Goal: Book appointment/travel/reservation

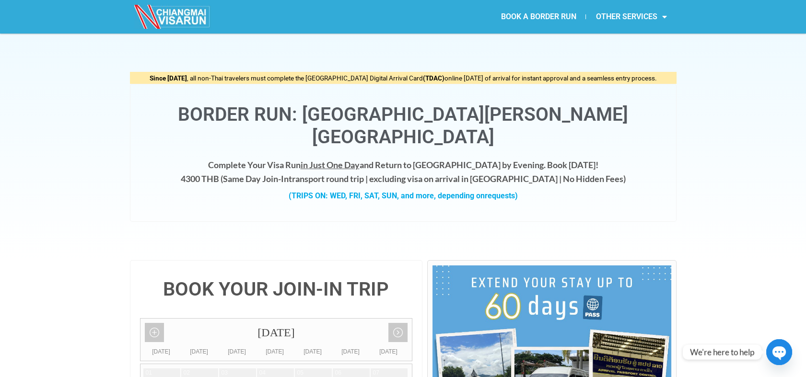
drag, startPoint x: 407, startPoint y: 156, endPoint x: 526, endPoint y: 161, distance: 119.0
click at [526, 161] on h4 "Complete Your Visa Run in Just One Day and Return to [GEOGRAPHIC_DATA] by Eveni…" at bounding box center [403, 172] width 526 height 28
copy h4 "excluding visa on arrival in [GEOGRAPHIC_DATA]"
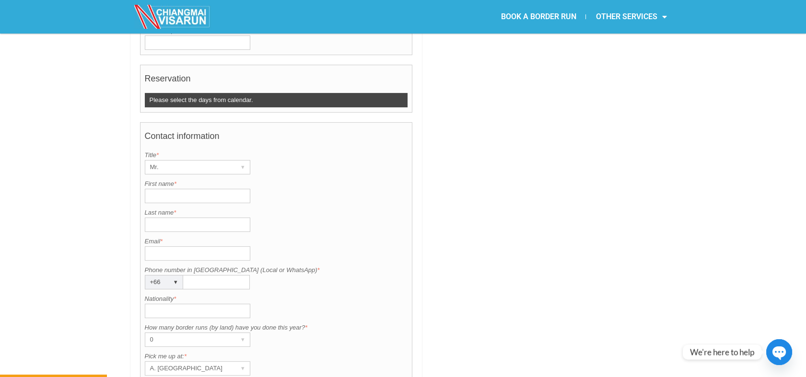
scroll to position [639, 0]
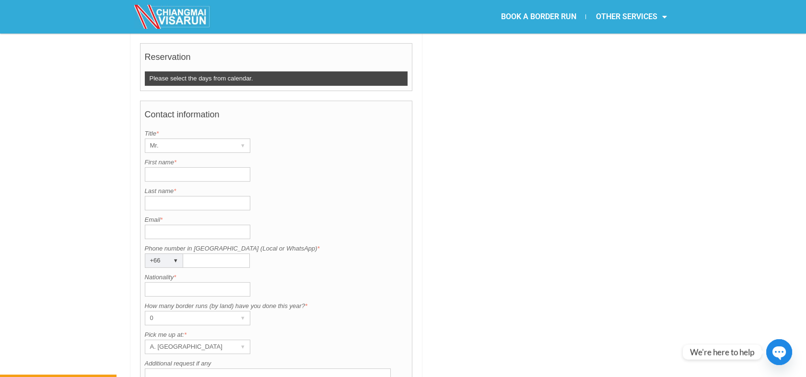
copy label "Phone number in [GEOGRAPHIC_DATA] (Local or WhatsApp) *"
drag, startPoint x: 280, startPoint y: 225, endPoint x: 142, endPoint y: 217, distance: 138.8
click at [142, 217] on div "Contact information Title is required. Title * Mr. ▾ Mr. Mrs. Ms. First name is…" at bounding box center [276, 268] width 273 height 335
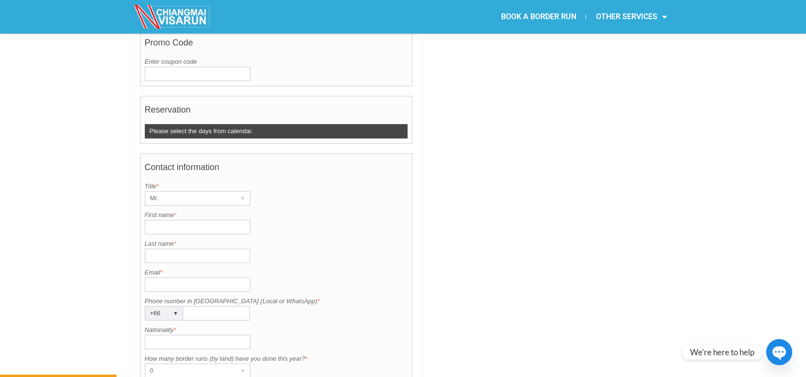
scroll to position [372, 0]
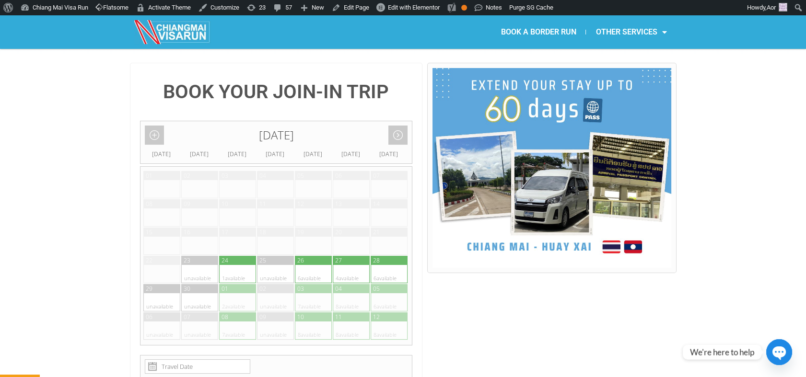
click at [226, 265] on div at bounding box center [228, 274] width 19 height 18
type input "24 September 2025"
radio input "true"
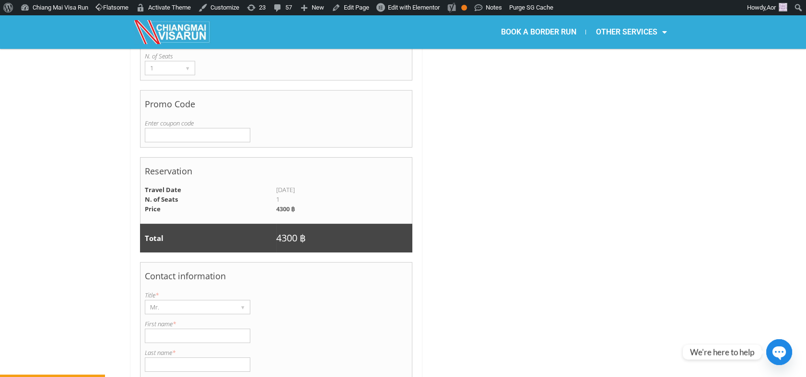
scroll to position [570, 0]
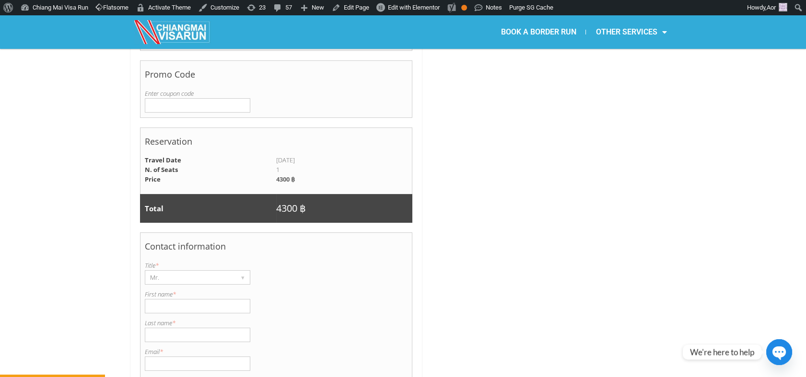
drag, startPoint x: 186, startPoint y: 284, endPoint x: 184, endPoint y: 310, distance: 26.0
click at [186, 299] on input "First name *" at bounding box center [197, 306] width 105 height 14
click at [184, 328] on input "Last name *" at bounding box center [197, 335] width 105 height 14
paste input "Nicholas"
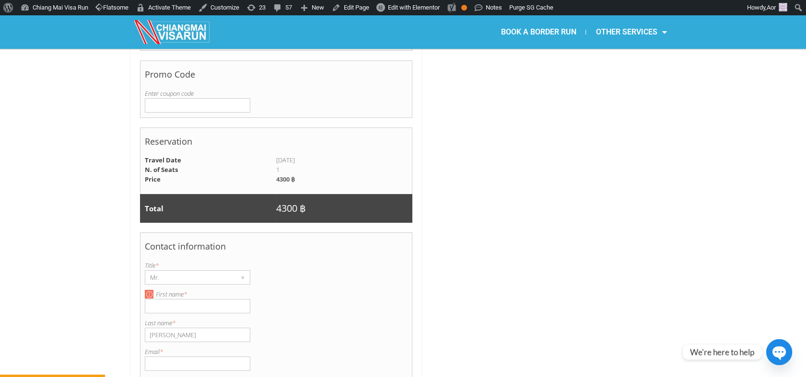
type input "Nicholas"
click at [162, 299] on input "First name *" at bounding box center [197, 306] width 105 height 14
type input "ฤ"
type input "Adam"
click at [518, 300] on div at bounding box center [551, 195] width 249 height 979
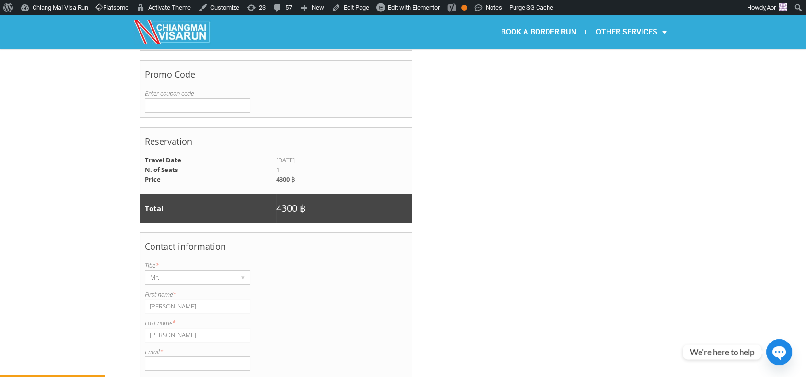
click at [207, 357] on input "Email *" at bounding box center [197, 364] width 105 height 14
paste input "adam@potentfungi.com 0924715287"
drag, startPoint x: 209, startPoint y: 338, endPoint x: 262, endPoint y: 323, distance: 54.9
click at [253, 347] on div "Email is invalid. Please enter a valid email. Email * adam@potentfungi.com 0924…" at bounding box center [276, 359] width 263 height 24
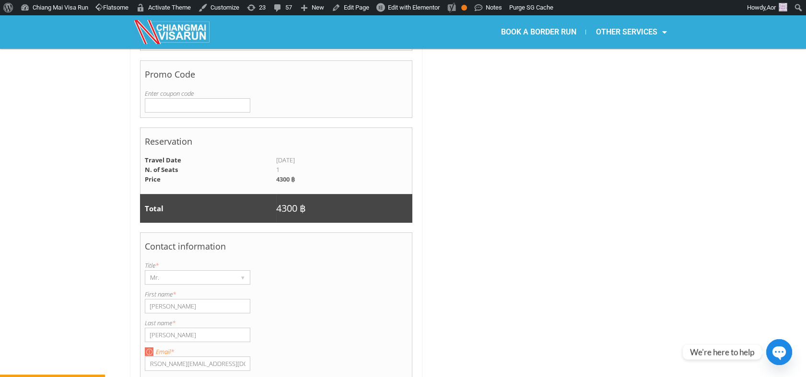
scroll to position [0, 0]
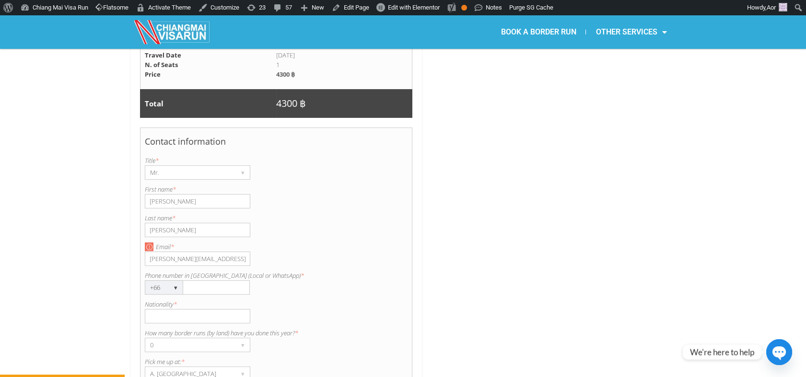
type input "adam@potentfungi.com"
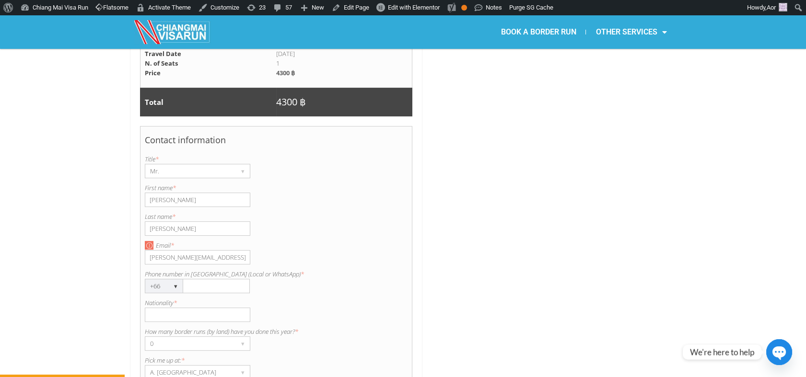
click at [200, 279] on input "Phone number in [GEOGRAPHIC_DATA] (Local or WhatsApp) *" at bounding box center [216, 286] width 67 height 14
paste input "0924715287"
type input "0924715287"
click at [190, 308] on input "Nationality *" at bounding box center [197, 315] width 105 height 14
type input "British"
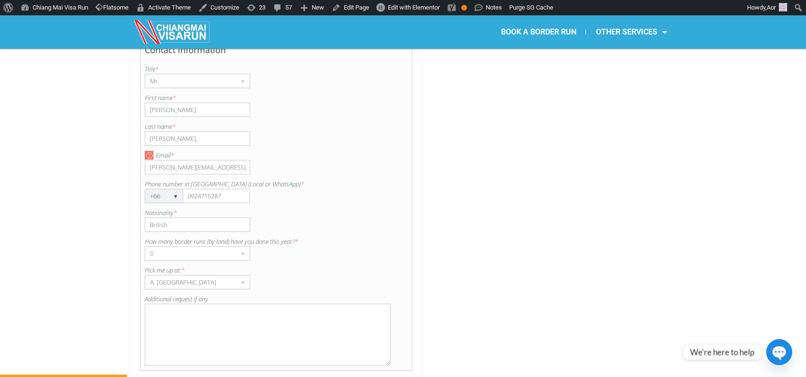
scroll to position [783, 0]
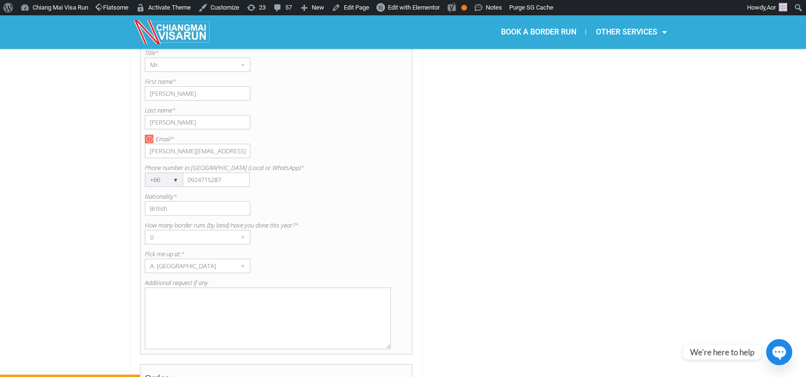
click at [182, 288] on textarea "Additional request if any" at bounding box center [268, 319] width 246 height 62
click at [178, 291] on textarea "Meet the group at Chiang Khong border" at bounding box center [268, 319] width 246 height 62
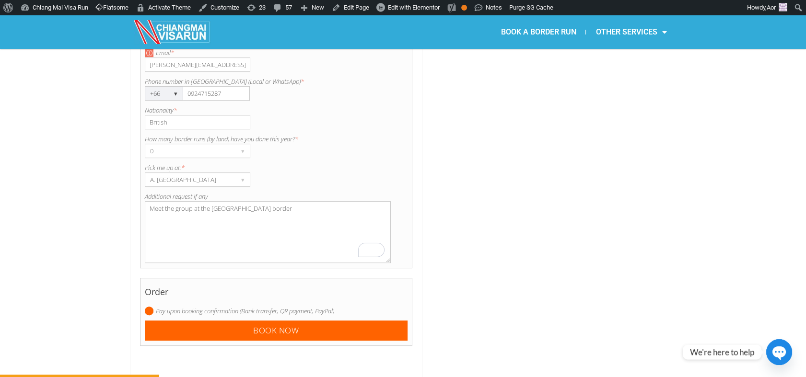
scroll to position [890, 0]
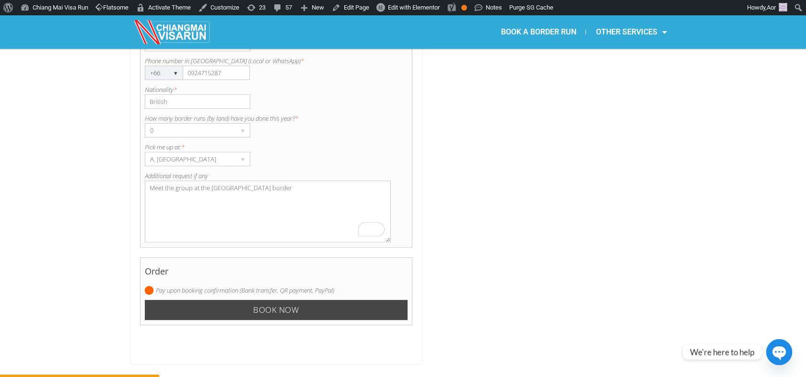
type textarea "Meet the group at the Chiang Khong border"
click at [276, 300] on input "Book now" at bounding box center [276, 310] width 263 height 21
click at [255, 300] on input "Book now" at bounding box center [276, 310] width 263 height 21
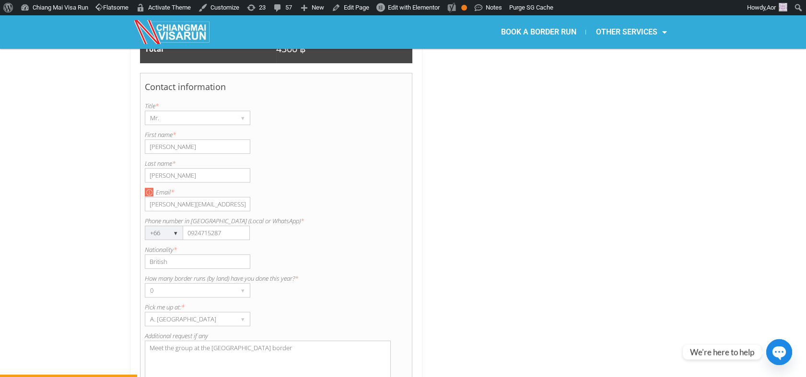
scroll to position [1103, 0]
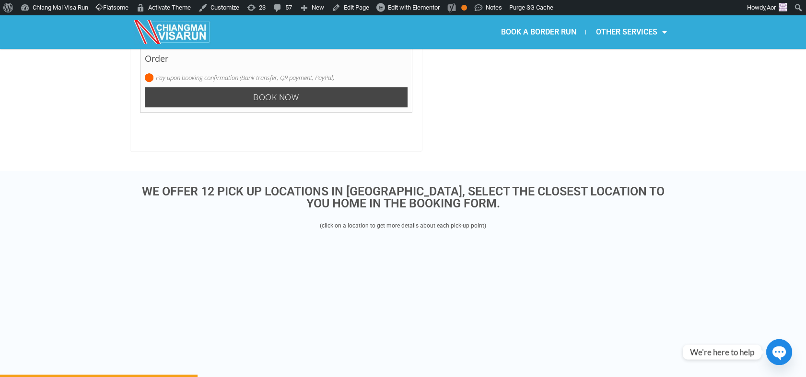
click at [267, 87] on input "Book now" at bounding box center [276, 97] width 263 height 21
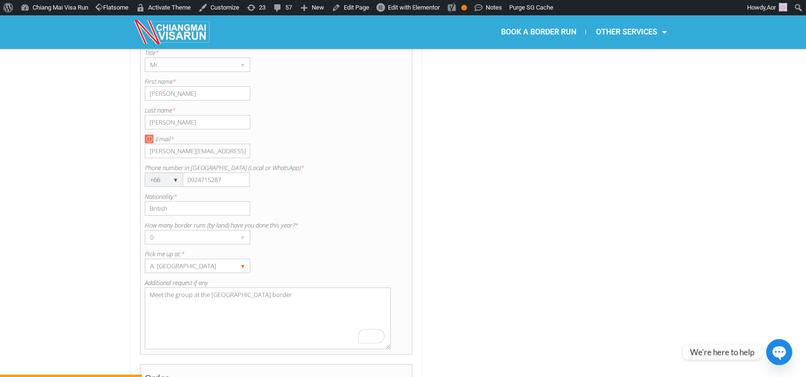
scroll to position [836, 0]
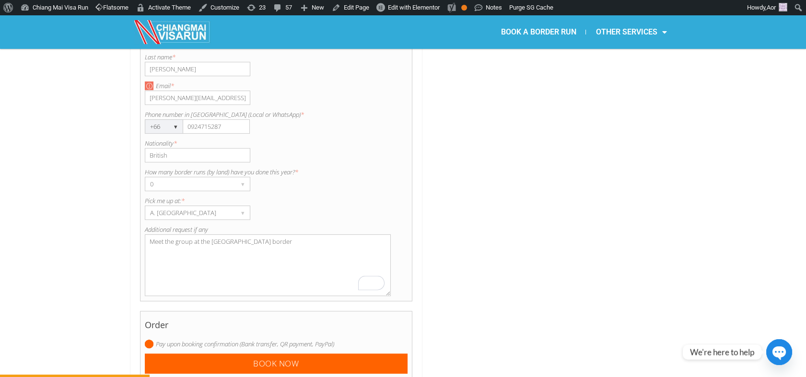
click at [149, 91] on input "adam@potentfungi.com" at bounding box center [197, 98] width 105 height 14
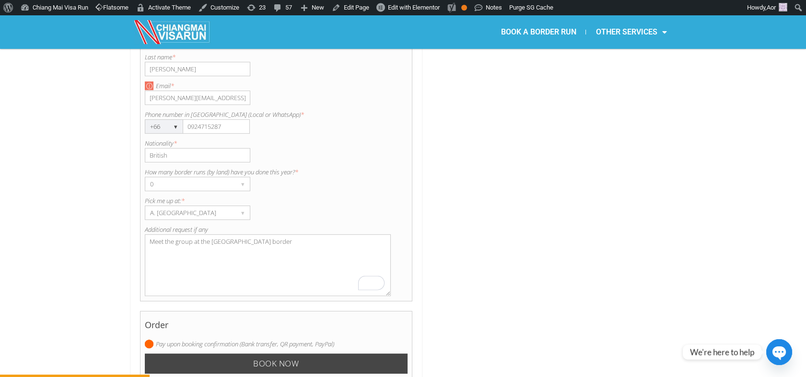
click at [255, 354] on input "Book now" at bounding box center [276, 364] width 263 height 21
click at [244, 354] on input "Book now" at bounding box center [276, 364] width 263 height 21
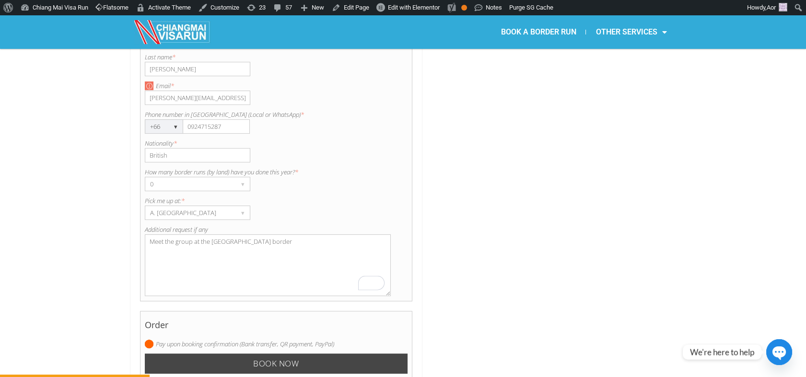
click at [243, 354] on input "Book now" at bounding box center [276, 364] width 263 height 21
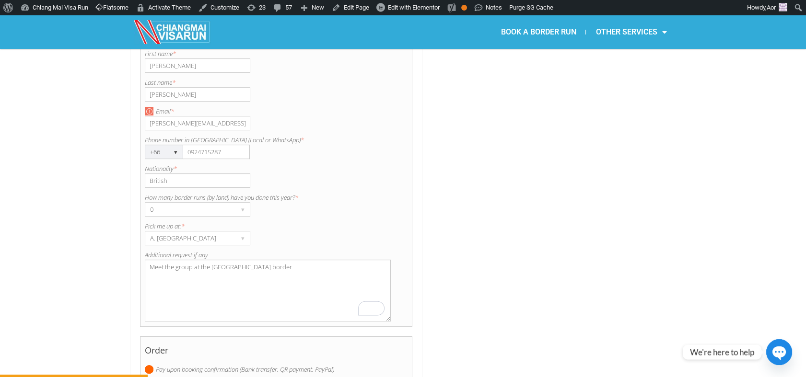
scroll to position [783, 0]
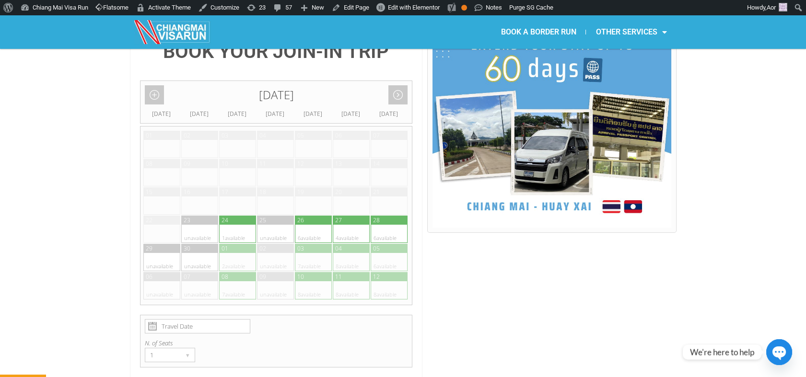
click at [234, 225] on div at bounding box center [228, 234] width 19 height 18
type input "24 September 2025"
radio input "true"
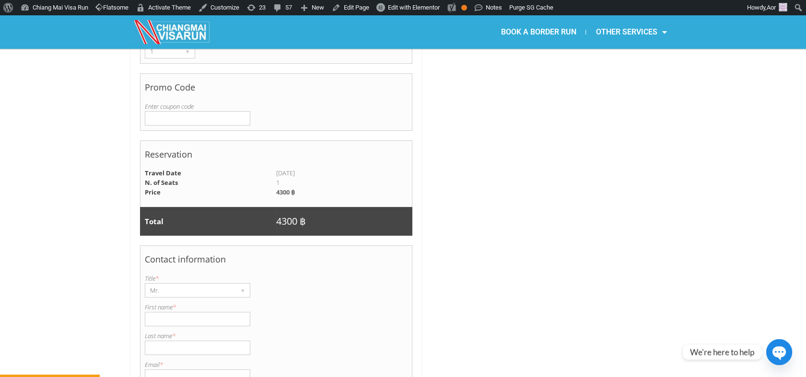
scroll to position [558, 0]
click at [183, 312] on input "First name *" at bounding box center [197, 319] width 105 height 14
type input "Adam"
type input "Nicholas"
type input "adam@potentfungi.com"
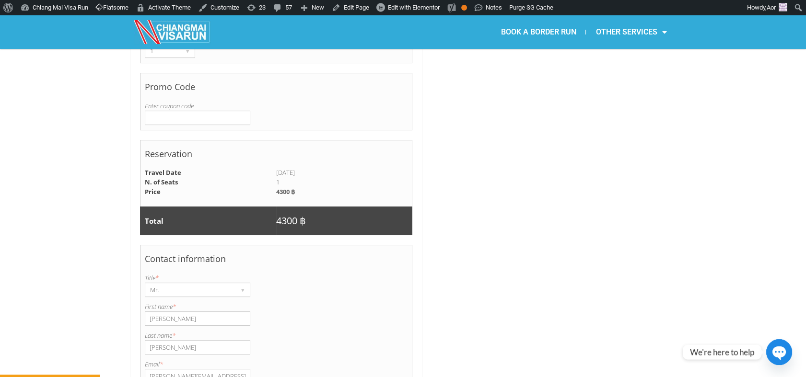
type input "0924715287"
type input "British"
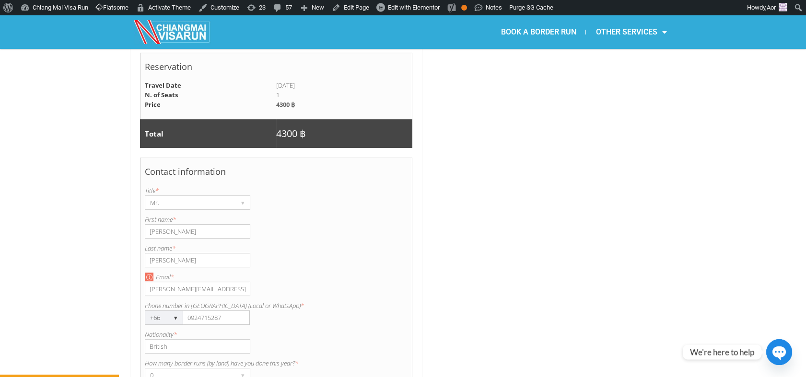
scroll to position [664, 0]
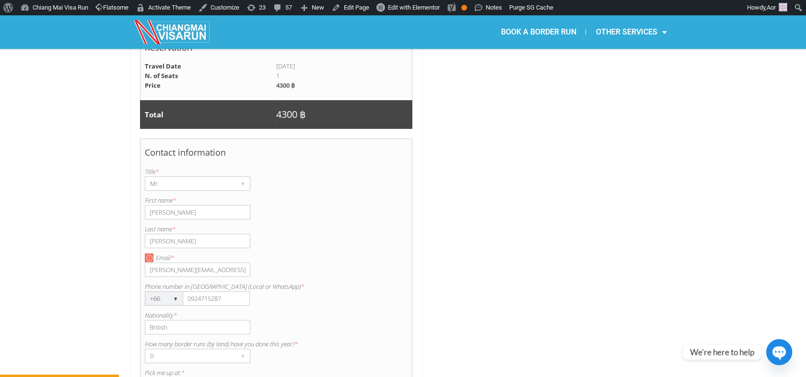
click at [320, 253] on div "Email is invalid. Please enter a valid email. Email * adam@potentfungi.com" at bounding box center [276, 265] width 263 height 24
click at [235, 263] on input "adam@potentfungi.com" at bounding box center [197, 270] width 105 height 14
click at [150, 263] on input "adam@potentfungi.com" at bounding box center [197, 270] width 105 height 14
type input "adam@potentfungi.com"
click at [540, 256] on div at bounding box center [551, 101] width 249 height 979
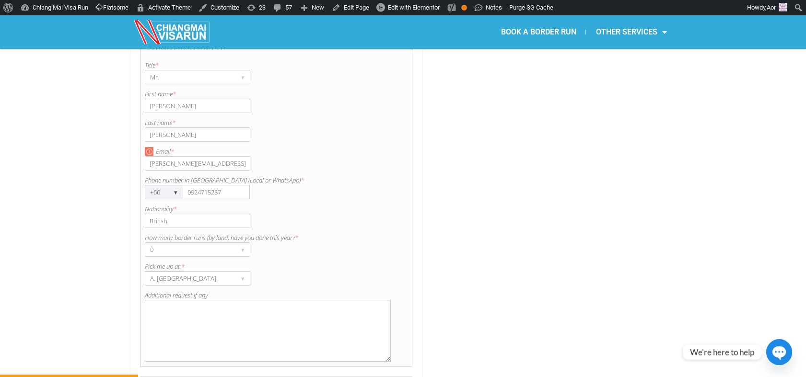
scroll to position [771, 0]
click at [178, 303] on textarea "Additional request if any" at bounding box center [268, 331] width 246 height 62
click at [235, 300] on textarea "Meet the group at Chiang Khogn border" at bounding box center [268, 331] width 246 height 62
click at [220, 304] on textarea "Meet the group at Chiang Khong border" at bounding box center [268, 331] width 246 height 62
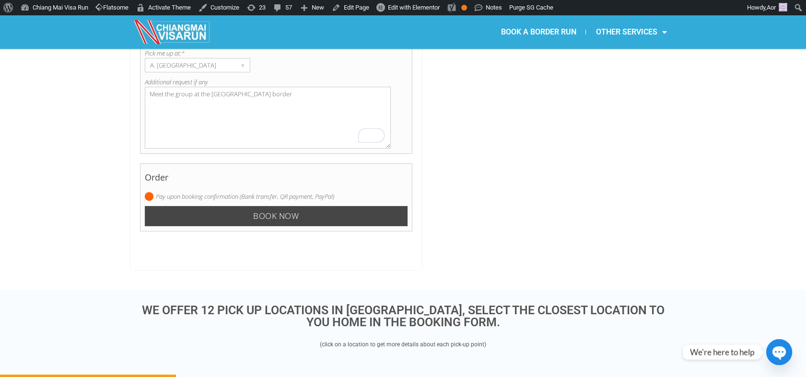
type textarea "Meet the group at the Chiang Khong border"
click at [215, 206] on input "Book now" at bounding box center [276, 216] width 263 height 21
click at [341, 206] on input "Book now" at bounding box center [276, 216] width 263 height 21
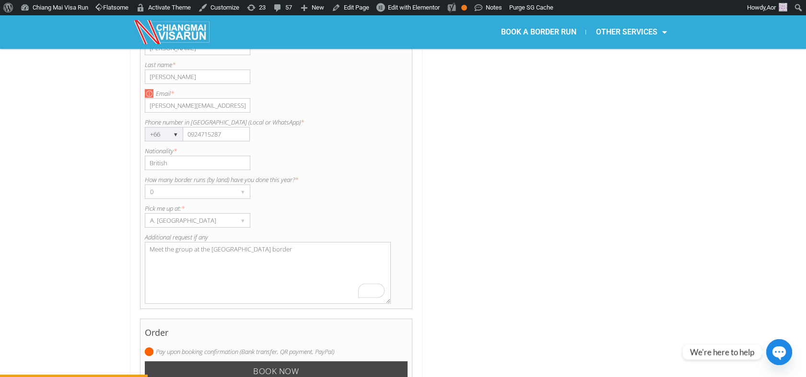
scroll to position [824, 0]
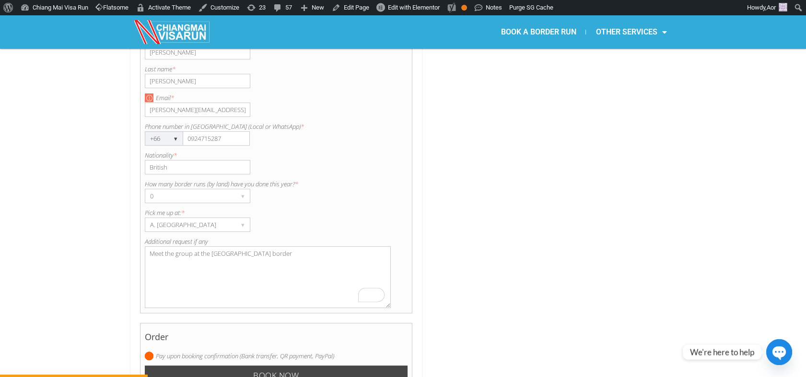
click at [337, 366] on input "Book now" at bounding box center [276, 376] width 263 height 21
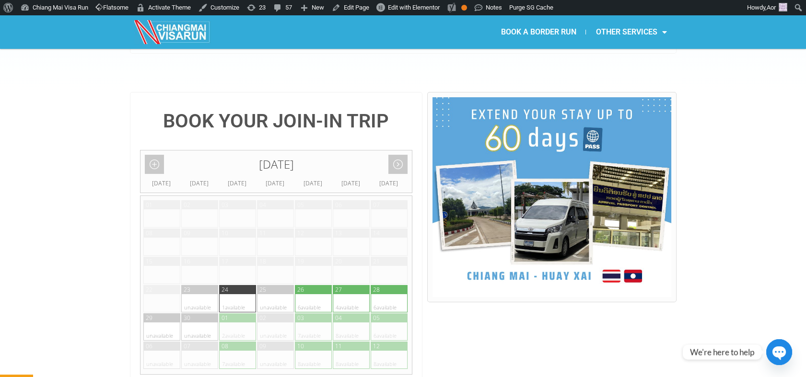
scroll to position [185, 0]
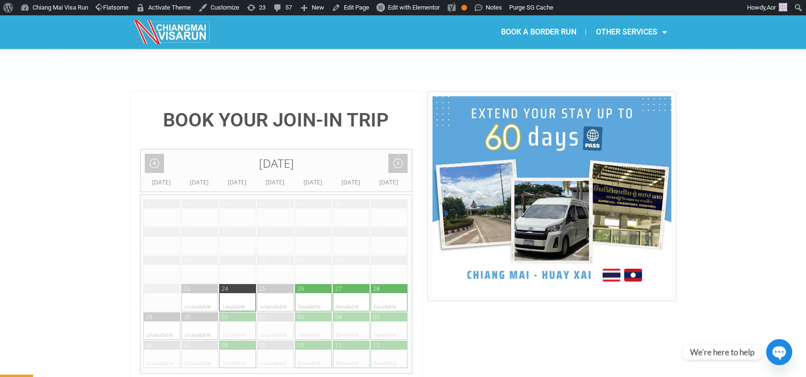
click at [360, 265] on div at bounding box center [360, 274] width 19 height 18
click at [381, 237] on div at bounding box center [380, 246] width 19 height 18
